Goal: Task Accomplishment & Management: Use online tool/utility

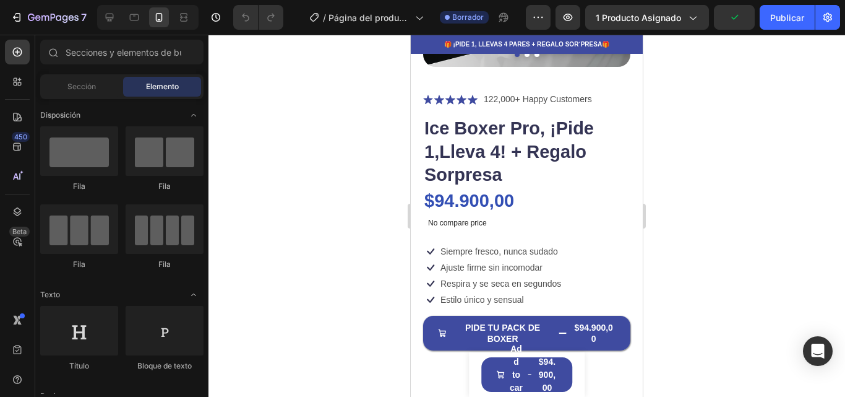
scroll to position [237, 0]
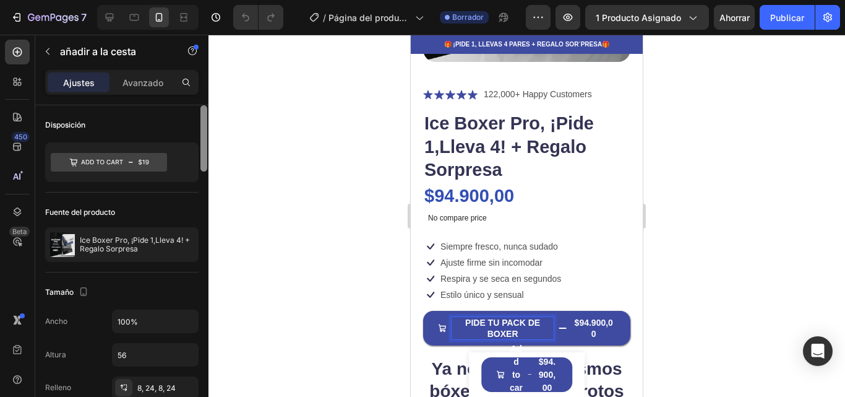
drag, startPoint x: 205, startPoint y: 88, endPoint x: 205, endPoint y: 130, distance: 42.1
click at [205, 130] on div "Ajustes Avanzado Disposición Fuente del producto Ice Boxer Pro, ¡Pide 1,Lleva 4…" at bounding box center [121, 251] width 173 height 362
click at [205, 130] on div at bounding box center [203, 138] width 7 height 66
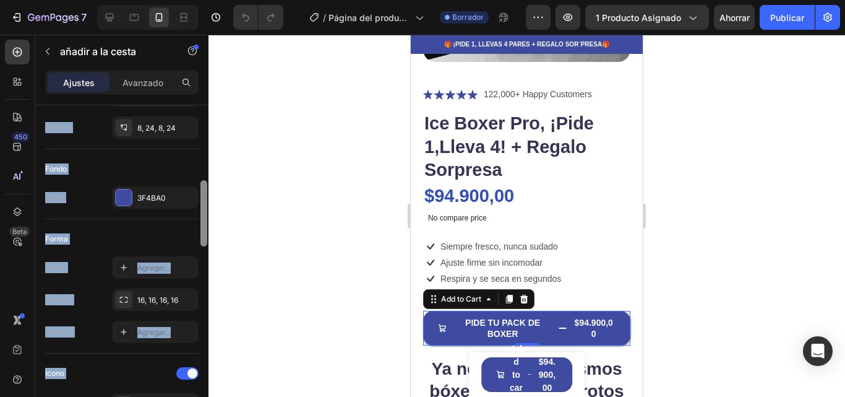
scroll to position [278, 0]
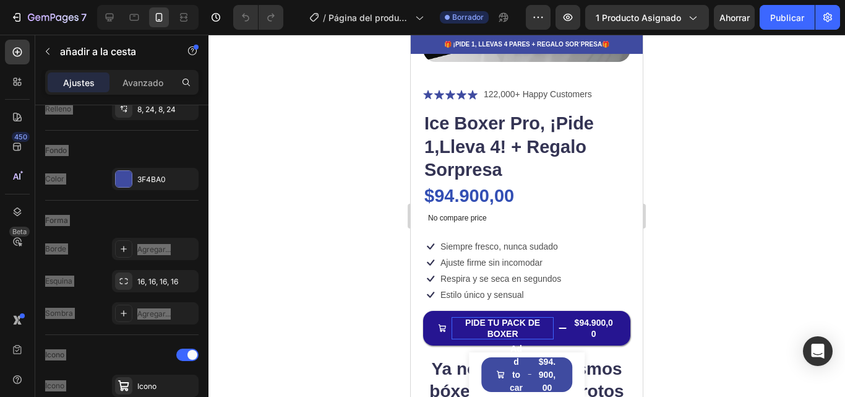
click at [560, 324] on icon "PIDE TU PACK DE BOXER" at bounding box center [563, 328] width 8 height 9
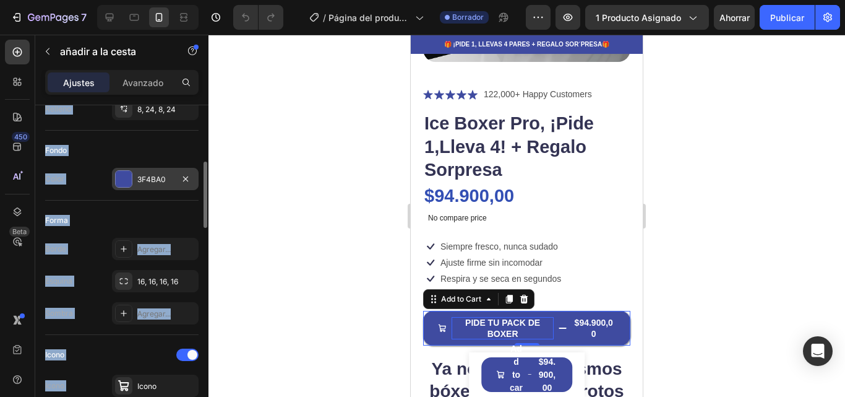
click at [126, 174] on div at bounding box center [124, 179] width 16 height 16
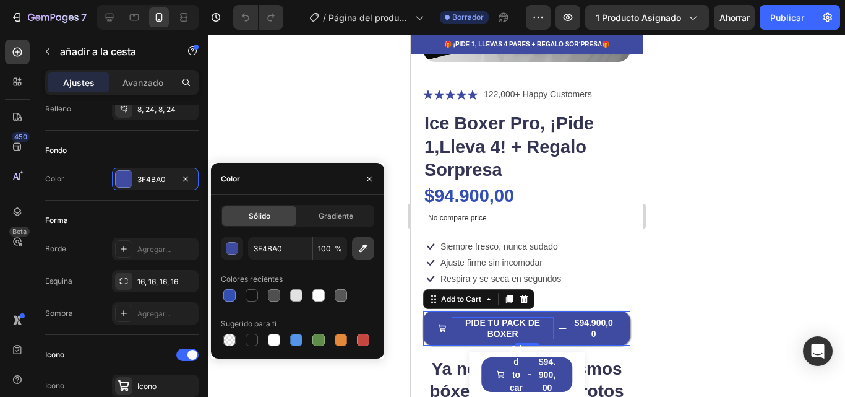
click at [353, 249] on button "button" at bounding box center [363, 248] width 22 height 22
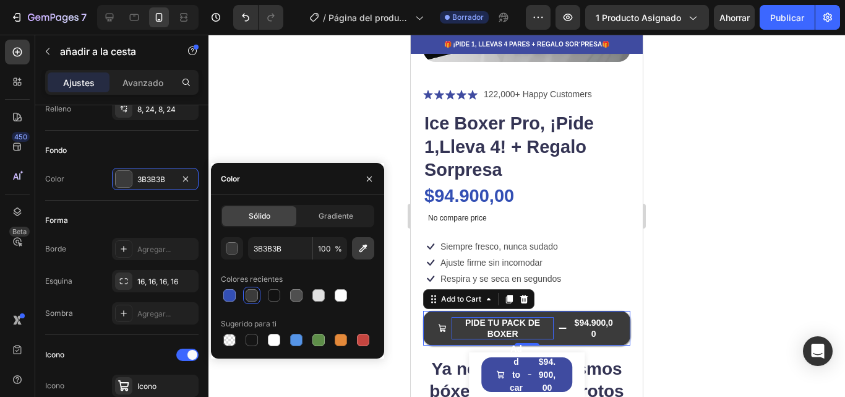
click at [361, 252] on icon "button" at bounding box center [363, 248] width 12 height 12
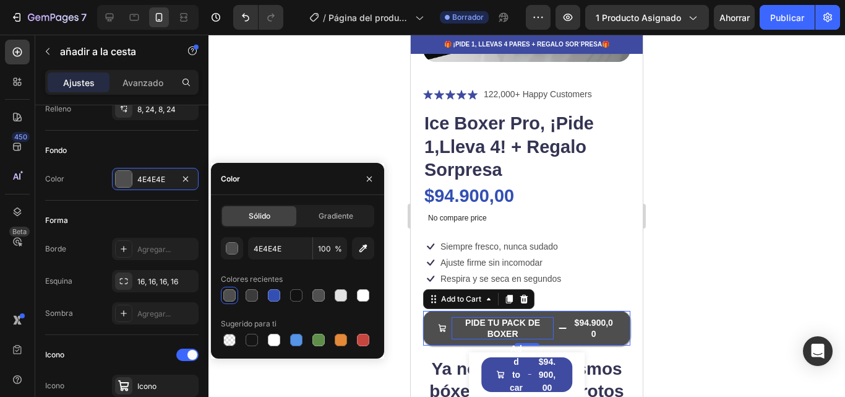
click at [363, 272] on div "Colores recientes" at bounding box center [297, 279] width 153 height 20
click at [219, 245] on div "Sólido Gradiente 4E4E4E 100 % Colores recientes Sugerido para ti" at bounding box center [297, 277] width 173 height 144
click at [229, 248] on div "button" at bounding box center [232, 249] width 12 height 12
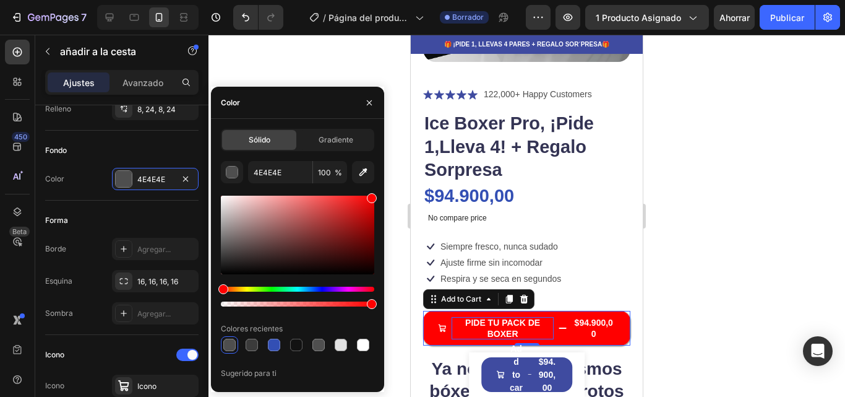
drag, startPoint x: 326, startPoint y: 248, endPoint x: 393, endPoint y: 179, distance: 96.7
click at [393, 0] on div "7 / Página del producto - [DATE] 05:41:20 Borrador Avance 1 producto asignado A…" at bounding box center [422, 0] width 845 height 0
type input "FF0000"
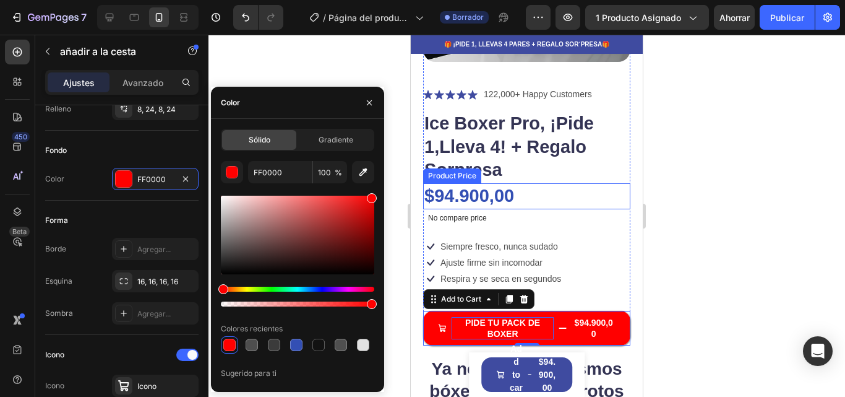
click at [715, 229] on div at bounding box center [526, 216] width 637 height 362
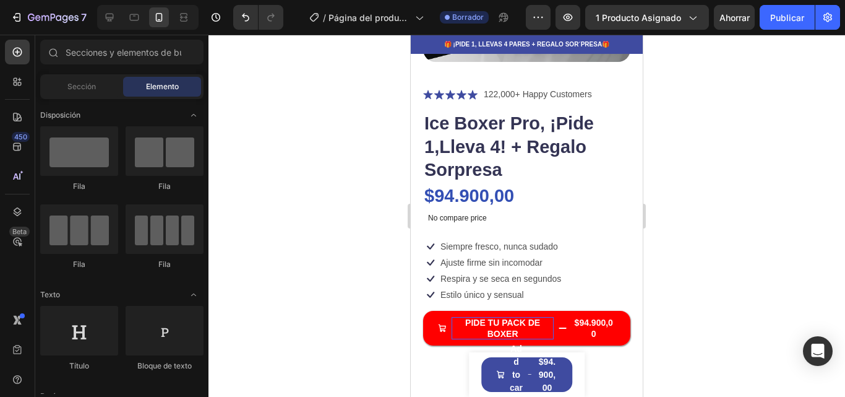
scroll to position [23, 0]
